Goal: Transaction & Acquisition: Purchase product/service

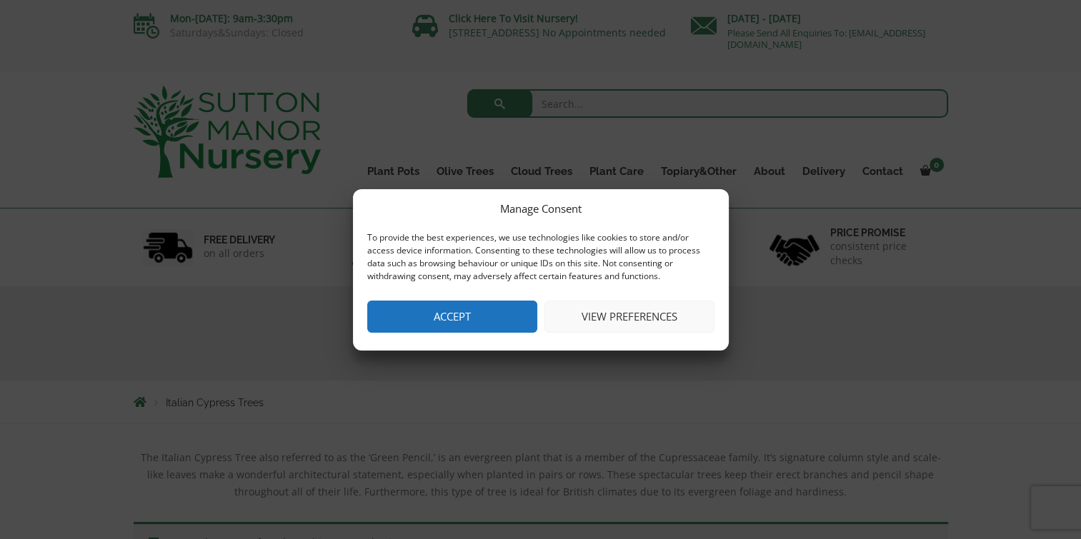
click at [457, 316] on button "Accept" at bounding box center [452, 317] width 170 height 32
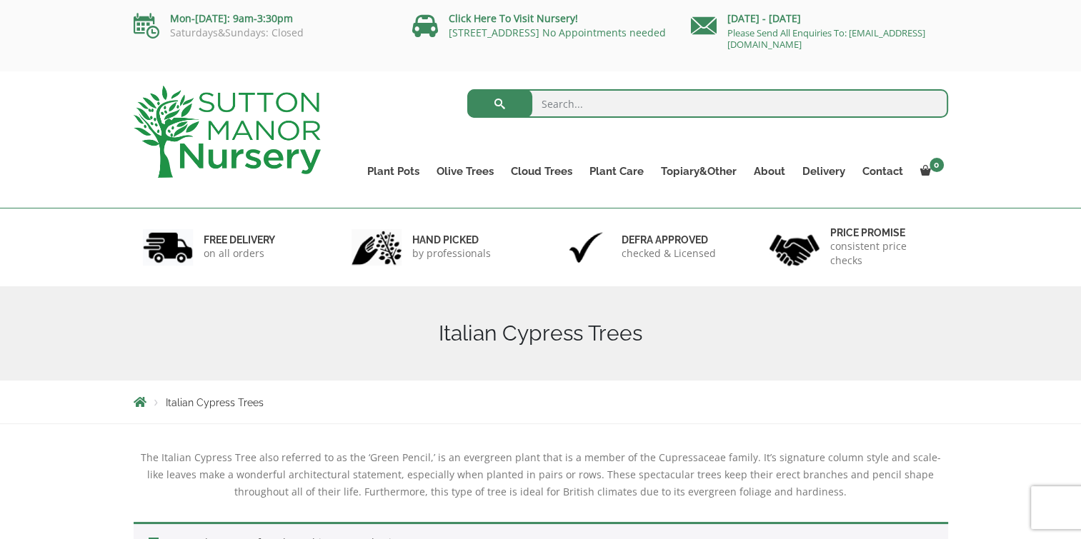
click at [74, 141] on div "Search for: Plant Pots Resin Bonded Pots The Amalfi Pots The Milan Pots The Cap…" at bounding box center [540, 139] width 1081 height 137
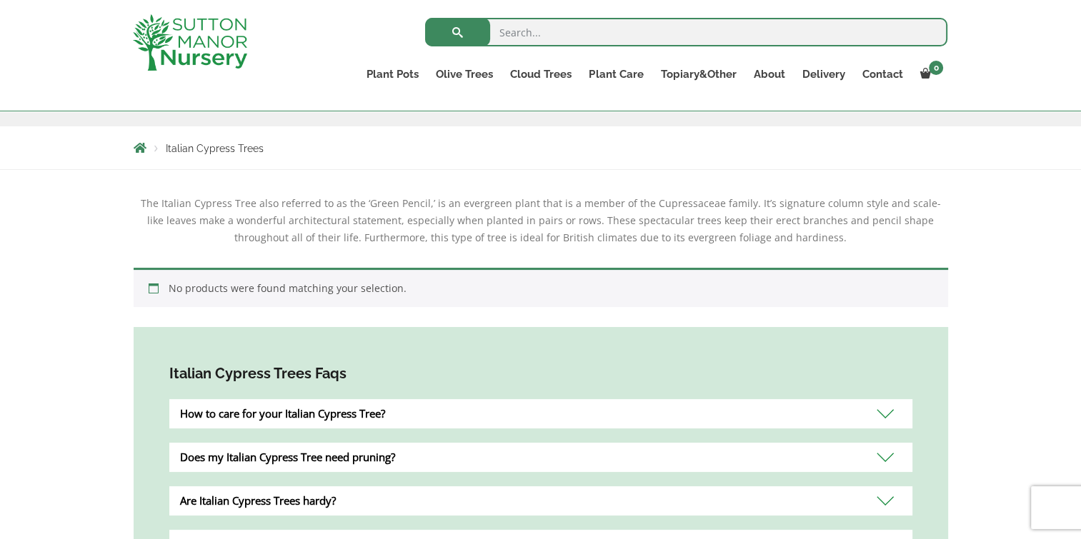
scroll to position [257, 0]
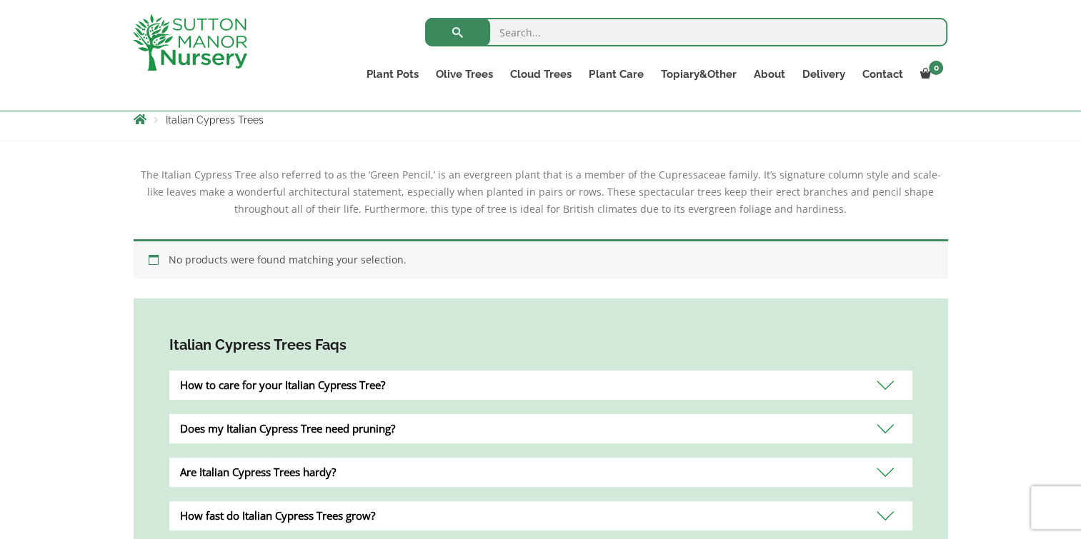
click at [572, 18] on input "search" at bounding box center [686, 32] width 522 height 29
drag, startPoint x: 572, startPoint y: 16, endPoint x: 512, endPoint y: 26, distance: 61.4
click at [512, 26] on input "search" at bounding box center [686, 32] width 522 height 29
paste input "italian cypress trees"
type input "italian cypress trees"
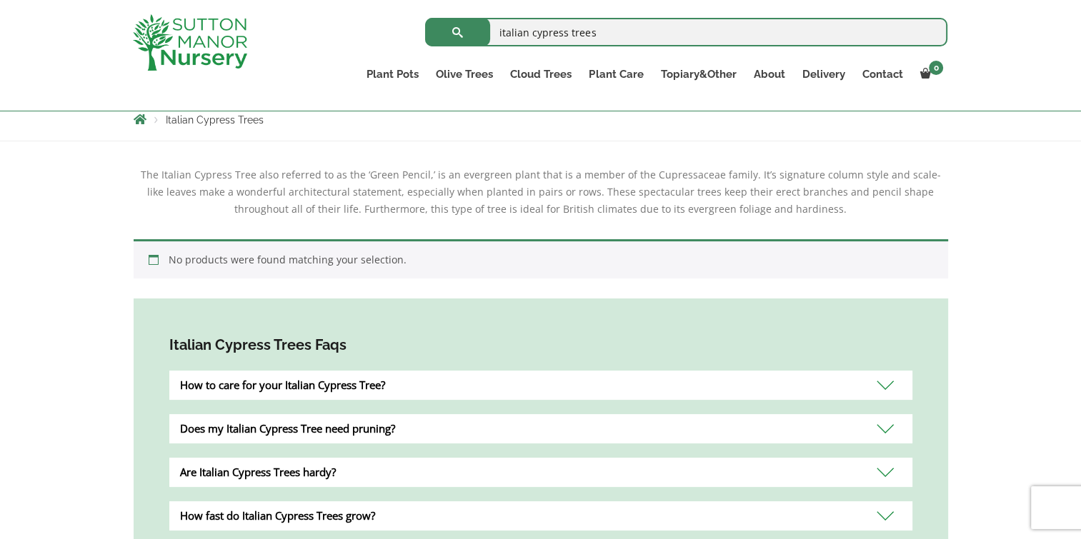
click at [425, 18] on button "submit" at bounding box center [457, 32] width 65 height 29
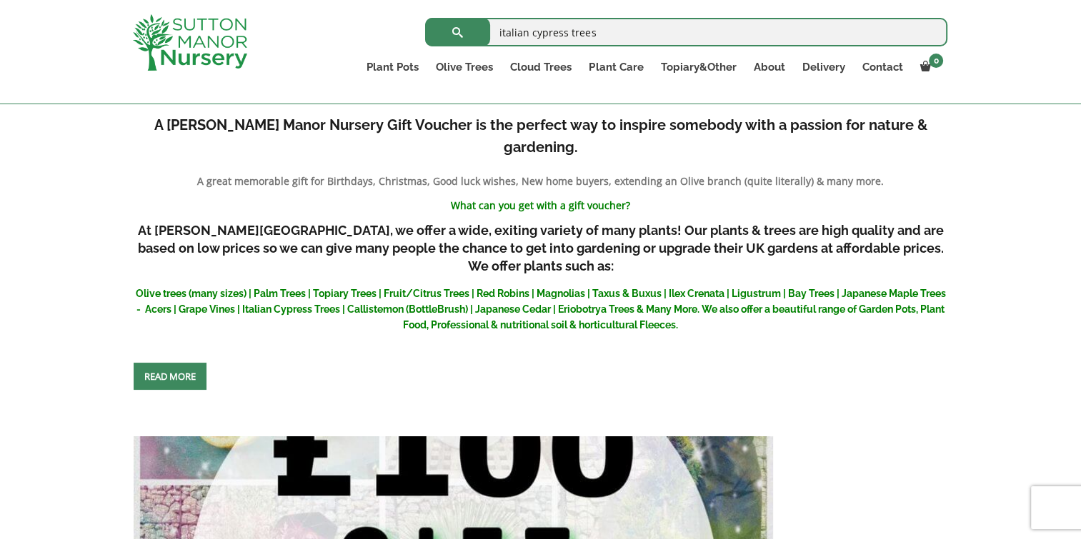
scroll to position [2887, 0]
